Goal: Use online tool/utility: Use online tool/utility

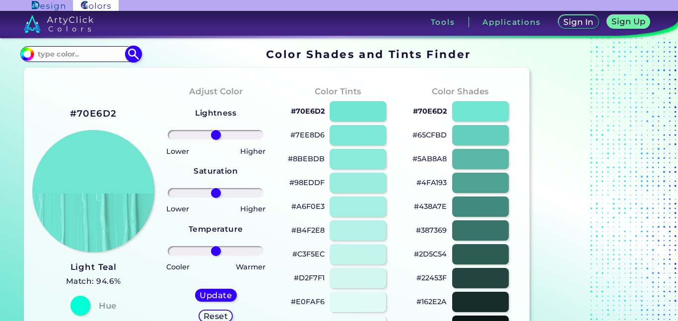
click at [92, 58] on input at bounding box center [80, 53] width 92 height 13
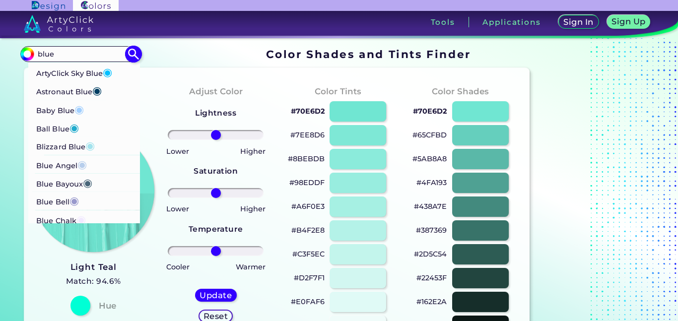
scroll to position [165, 0]
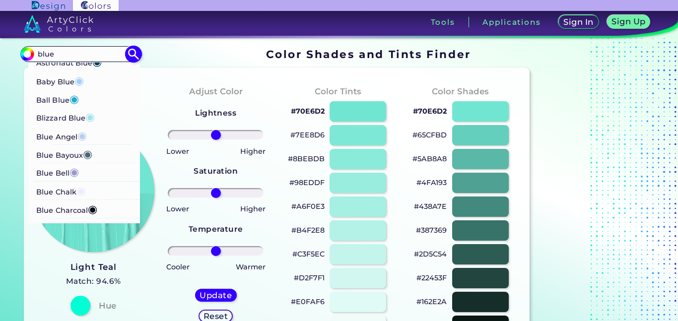
type input "blue"
click at [84, 81] on span "◉" at bounding box center [78, 79] width 9 height 13
type input "#a2cffe"
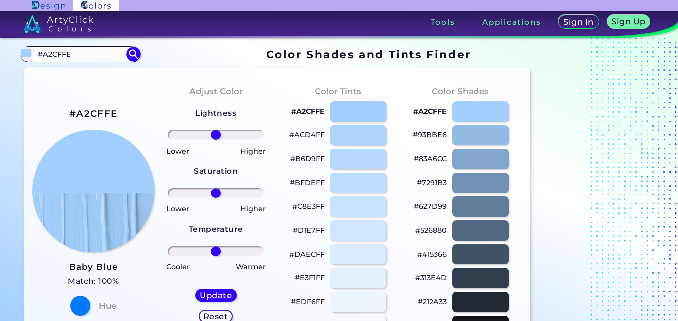
click at [95, 114] on h2 "#A2CFFE" at bounding box center [94, 113] width 48 height 13
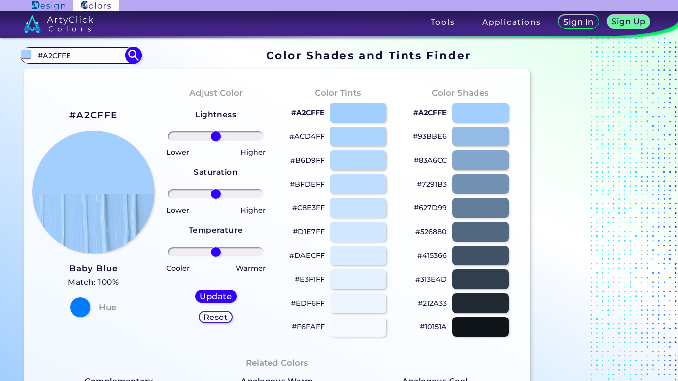
click at [109, 57] on input "#A2CFFE" at bounding box center [80, 55] width 92 height 13
type input "#"
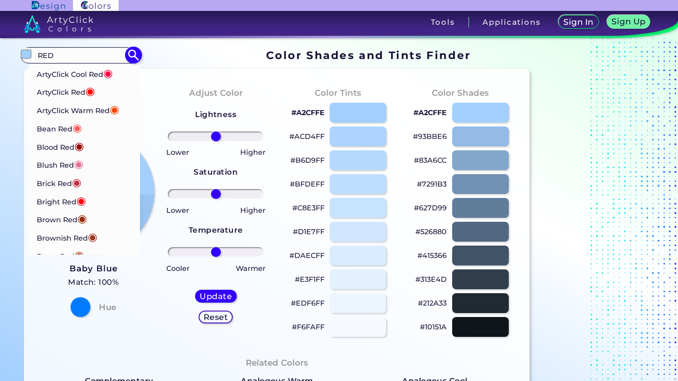
type input "RED"
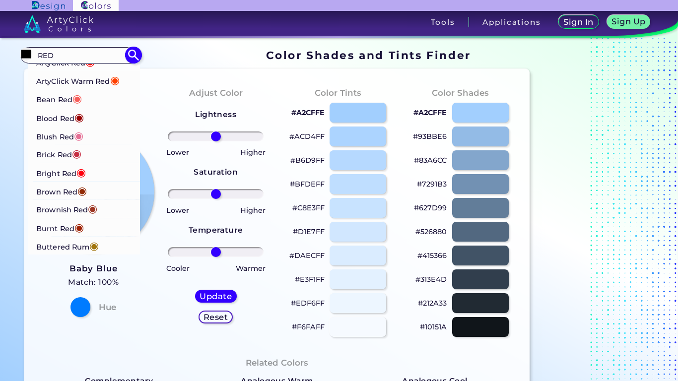
scroll to position [30, 0]
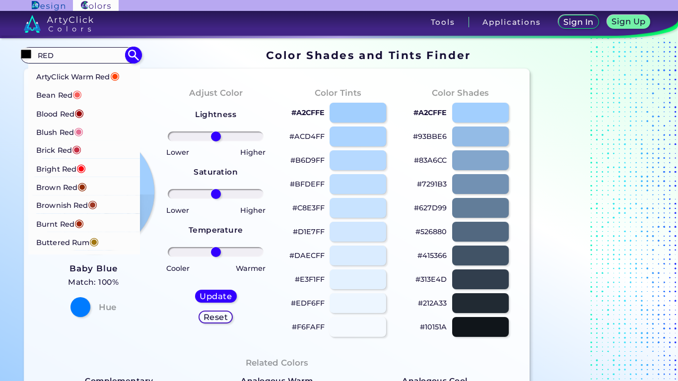
click at [52, 134] on p "Blush Red ◉" at bounding box center [59, 131] width 47 height 18
type input "#e56e94"
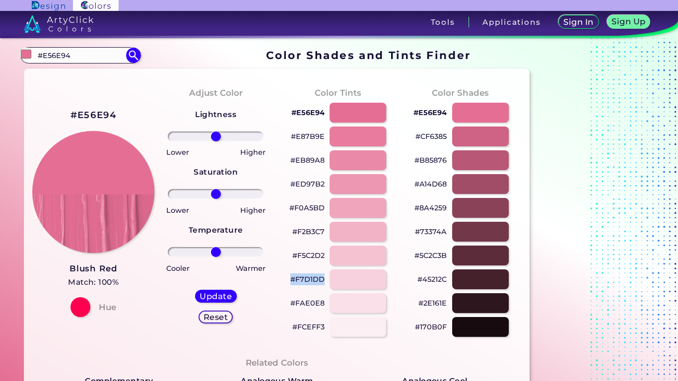
drag, startPoint x: 291, startPoint y: 278, endPoint x: 325, endPoint y: 284, distance: 34.2
click at [325, 284] on div "#F7D1DD" at bounding box center [338, 280] width 107 height 24
copy p "#F7D1DD"
drag, startPoint x: 414, startPoint y: 207, endPoint x: 450, endPoint y: 210, distance: 36.9
click at [450, 210] on div "#8A4259" at bounding box center [460, 208] width 107 height 24
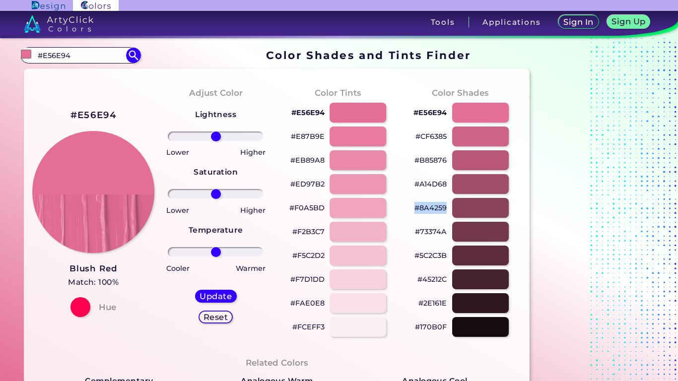
copy div "#8A4259"
click at [81, 57] on input "#E56E94" at bounding box center [80, 55] width 92 height 13
type input "#"
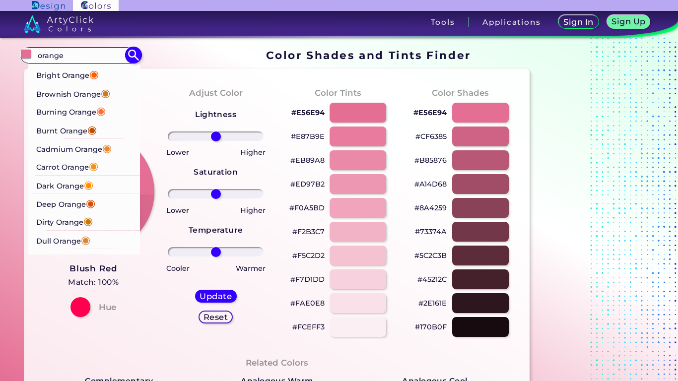
scroll to position [71, 0]
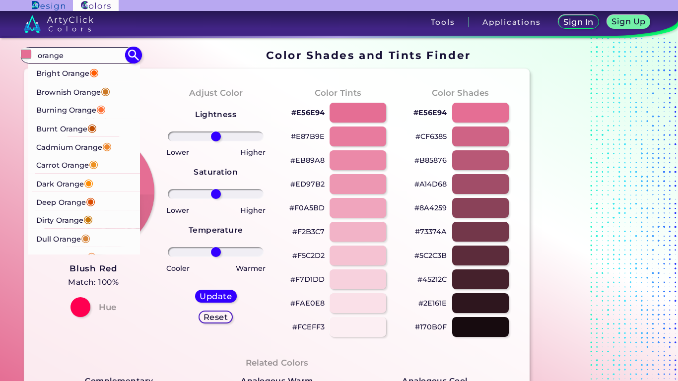
type input "orange"
click at [77, 144] on p "Cadmium Orange ◉" at bounding box center [74, 146] width 76 height 18
type input "#ed872d"
type input "#ED872D"
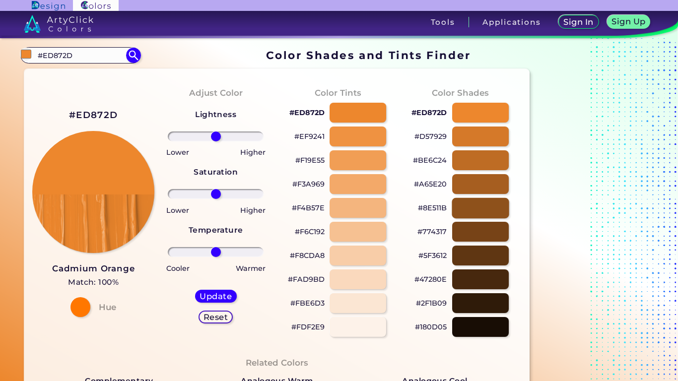
click at [476, 200] on div at bounding box center [480, 208] width 57 height 20
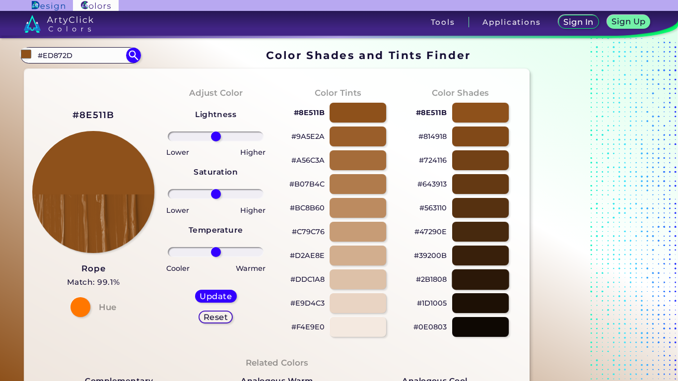
click at [482, 283] on div at bounding box center [480, 279] width 57 height 20
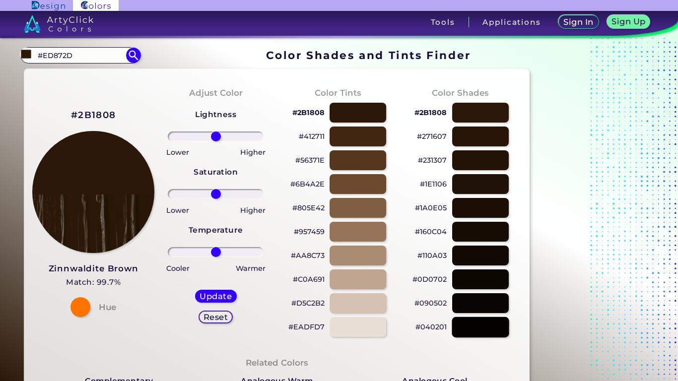
click at [475, 320] on div at bounding box center [480, 327] width 57 height 20
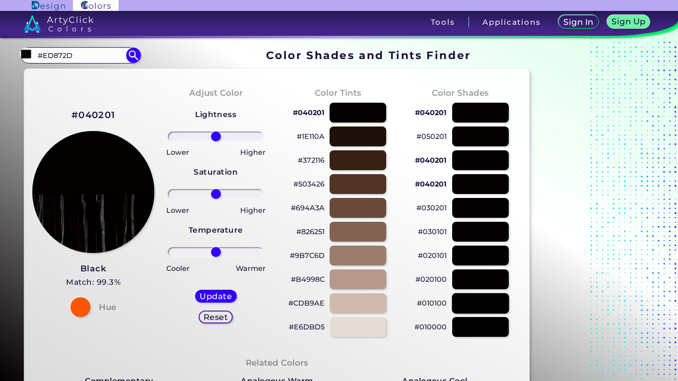
click at [474, 310] on div at bounding box center [480, 303] width 57 height 20
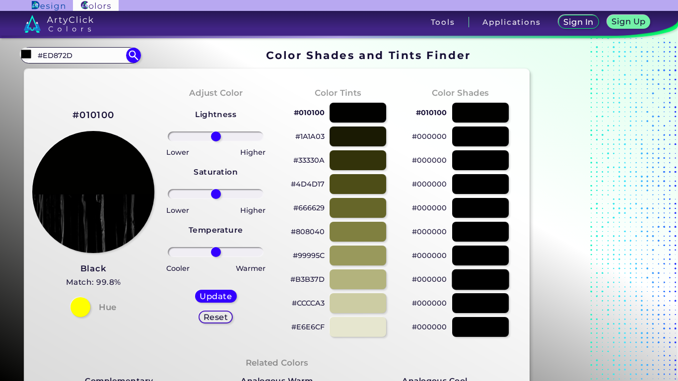
click at [476, 286] on div at bounding box center [480, 279] width 57 height 20
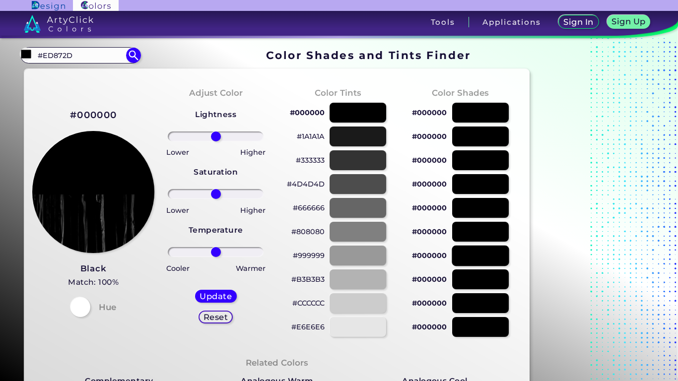
click at [479, 258] on div at bounding box center [480, 255] width 57 height 20
click at [474, 228] on div at bounding box center [480, 231] width 57 height 20
click at [136, 56] on img at bounding box center [133, 55] width 17 height 17
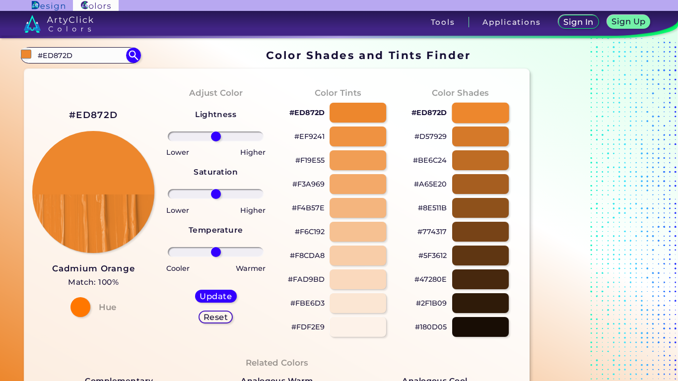
click at [466, 116] on div at bounding box center [480, 112] width 57 height 20
type input "#ed872d"
drag, startPoint x: 411, startPoint y: 111, endPoint x: 448, endPoint y: 116, distance: 37.0
click at [448, 116] on div "#ED872D" at bounding box center [460, 113] width 107 height 24
copy p "#ED872D"
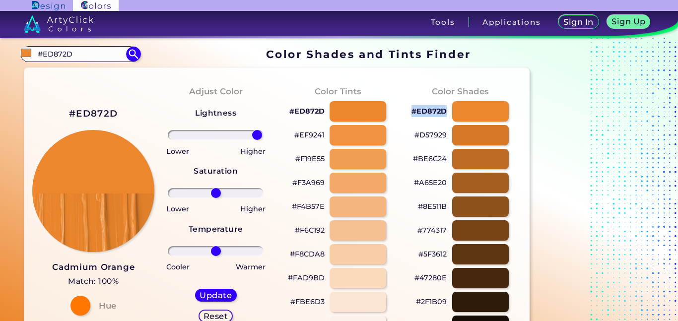
click at [257, 134] on input "range" at bounding box center [216, 135] width 96 height 10
type input "-4"
click at [214, 135] on input "range" at bounding box center [216, 135] width 96 height 10
click at [102, 55] on input "#ED872D" at bounding box center [80, 53] width 92 height 13
click at [128, 57] on img at bounding box center [133, 54] width 17 height 17
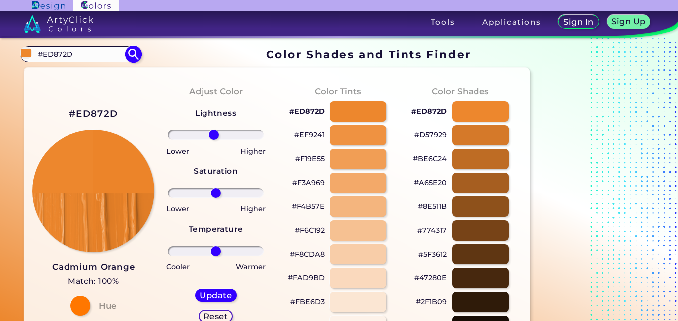
type input "#ed872d"
type input "0"
drag, startPoint x: 88, startPoint y: 53, endPoint x: 0, endPoint y: 57, distance: 88.5
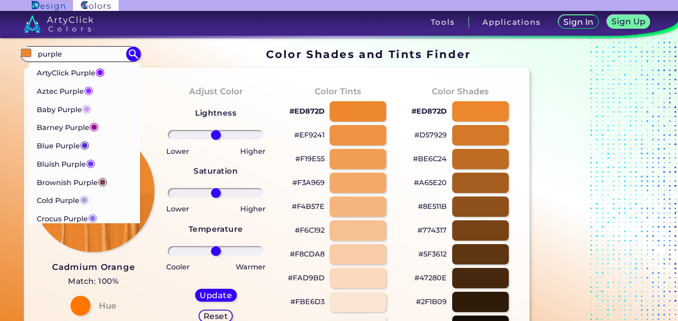
type input "purple"
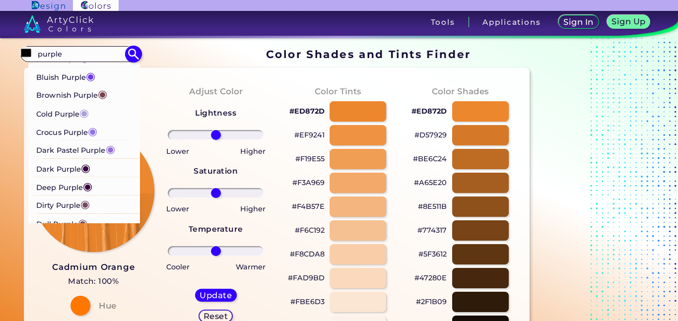
scroll to position [89, 0]
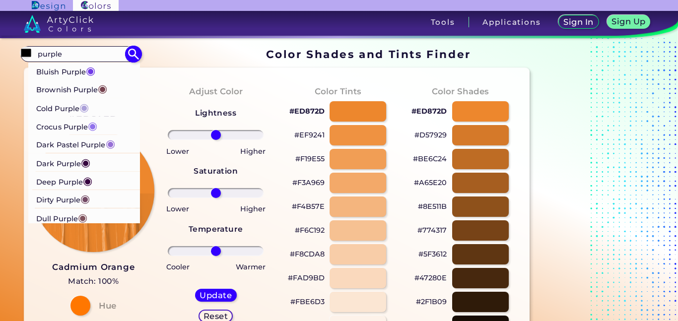
click at [82, 107] on span "◉" at bounding box center [83, 107] width 9 height 13
type input "#aba0d9"
type input "#ABA0D9"
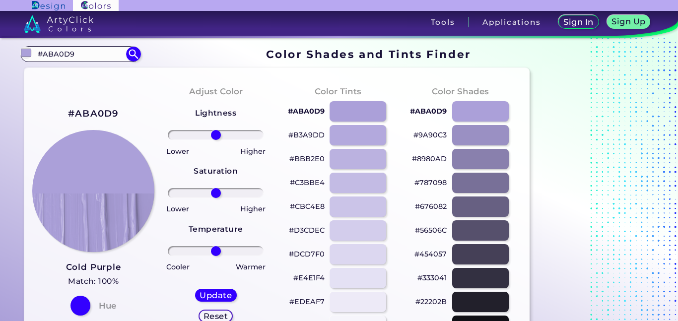
click at [287, 110] on div "#ABA0D9" at bounding box center [338, 112] width 107 height 24
drag, startPoint x: 289, startPoint y: 110, endPoint x: 319, endPoint y: 110, distance: 30.3
click at [319, 110] on p "#ABA0D9" at bounding box center [306, 111] width 37 height 12
copy p "#ABA0D"
copy p "ABA0D9 copied"
